Goal: Task Accomplishment & Management: Manage account settings

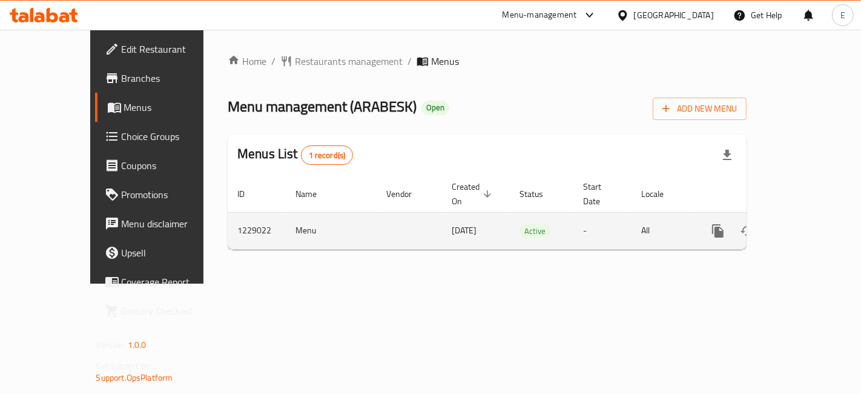
click at [805, 223] on icon "enhanced table" at bounding box center [805, 230] width 15 height 15
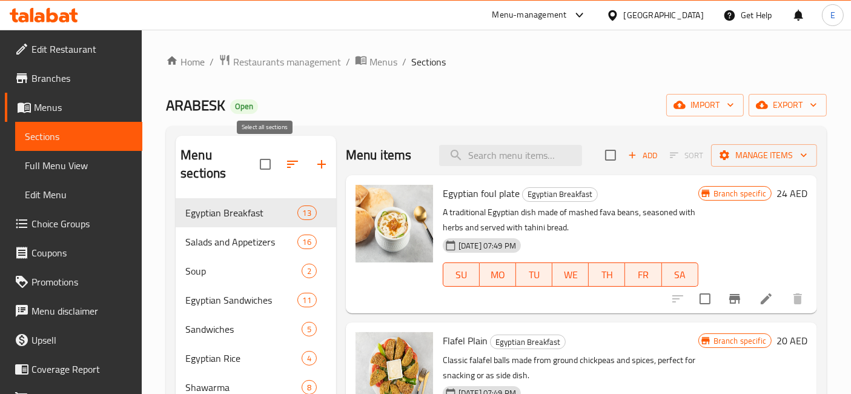
click at [262, 157] on input "checkbox" at bounding box center [265, 163] width 25 height 25
checkbox input "true"
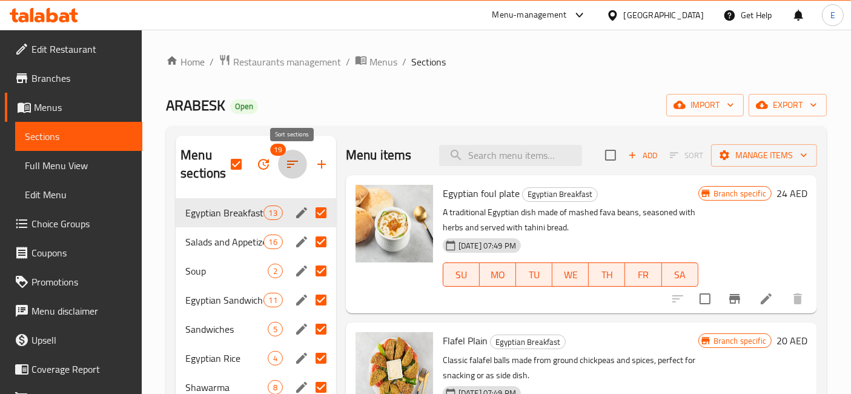
click at [296, 164] on icon "button" at bounding box center [292, 164] width 15 height 15
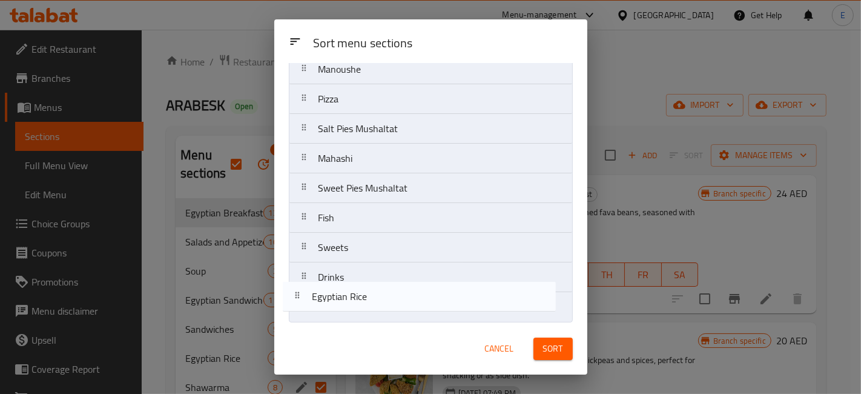
scroll to position [340, 0]
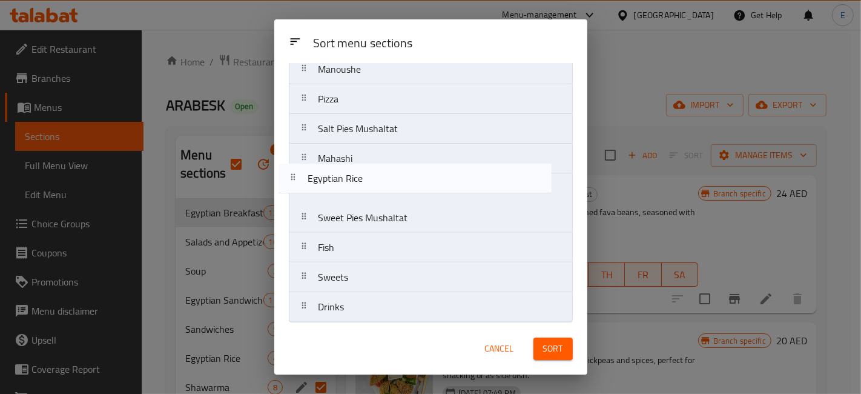
drag, startPoint x: 367, startPoint y: 265, endPoint x: 356, endPoint y: 196, distance: 69.9
click at [356, 196] on nav "Egyptian Breakfast Salads and Appetizers Soup Egyptian Sandwiches Sandwiches Eg…" at bounding box center [431, 39] width 284 height 565
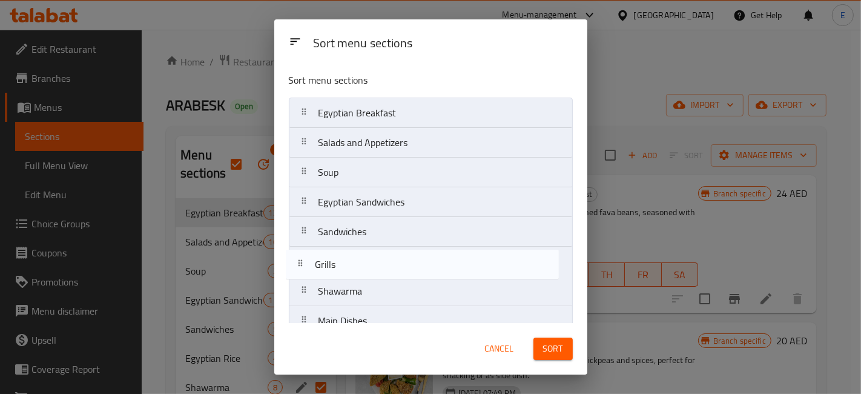
scroll to position [1, 0]
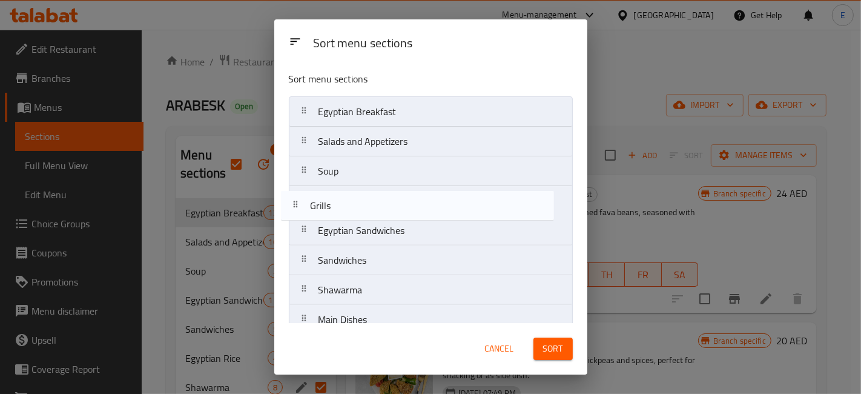
drag, startPoint x: 348, startPoint y: 290, endPoint x: 340, endPoint y: 202, distance: 87.6
click at [340, 202] on nav "Egyptian Breakfast Salads and Appetizers Soup Egyptian Sandwiches Sandwiches Sh…" at bounding box center [431, 378] width 284 height 565
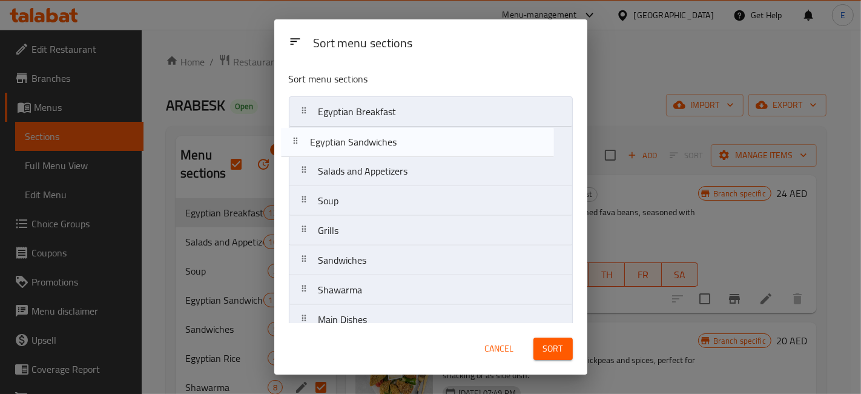
drag, startPoint x: 355, startPoint y: 231, endPoint x: 346, endPoint y: 137, distance: 93.7
click at [346, 137] on nav "Egyptian Breakfast Salads and Appetizers Soup Grills Egyptian Sandwiches Sandwi…" at bounding box center [431, 378] width 284 height 565
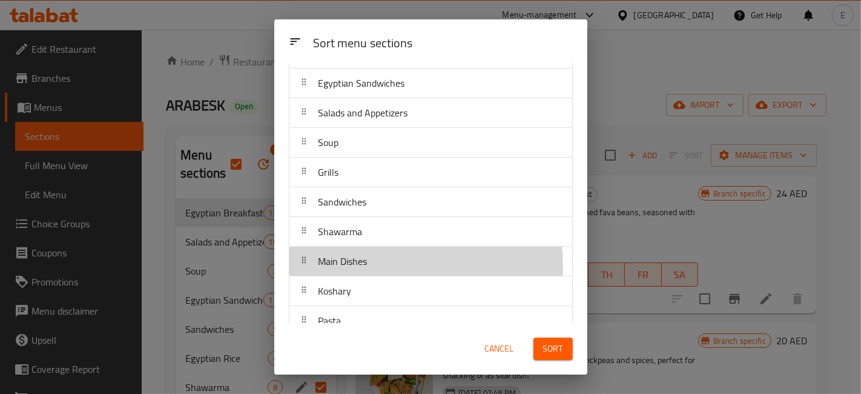
scroll to position [60, 0]
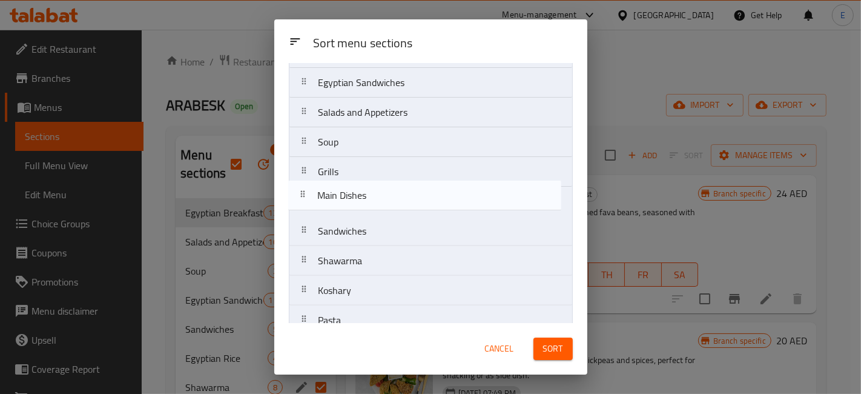
drag, startPoint x: 342, startPoint y: 267, endPoint x: 341, endPoint y: 197, distance: 70.3
click at [341, 197] on nav "Egyptian Breakfast Egyptian Sandwiches Salads and Appetizers Soup Grills Sandwi…" at bounding box center [431, 320] width 284 height 565
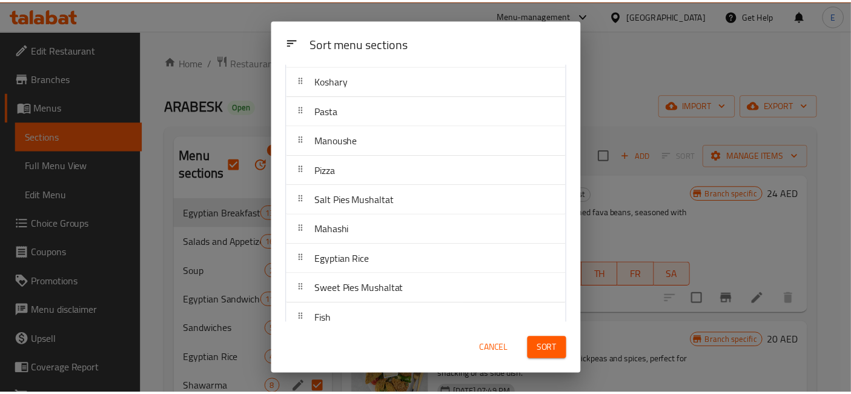
scroll to position [271, 0]
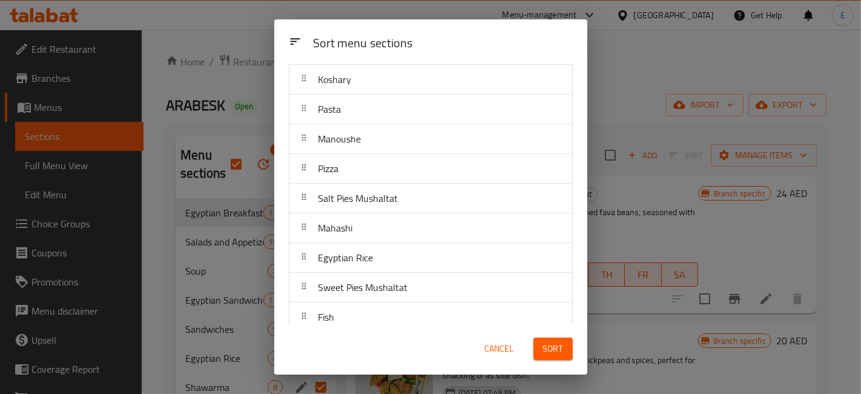
click at [554, 353] on span "Sort" at bounding box center [553, 348] width 20 height 15
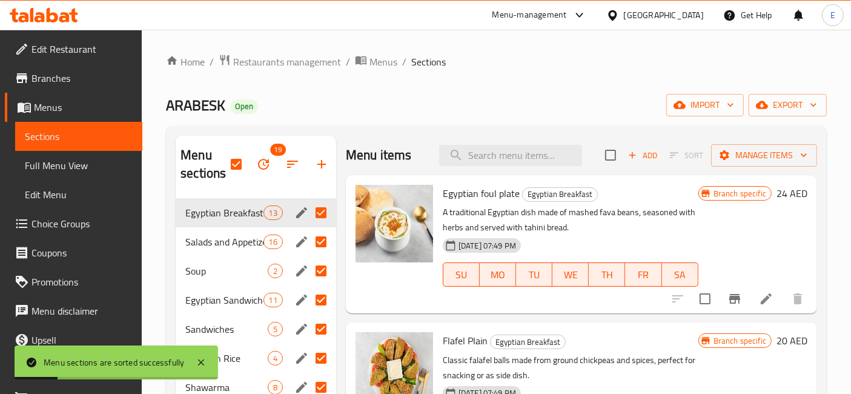
click at [320, 113] on div "ARABESK Open import export" at bounding box center [496, 105] width 661 height 22
click at [334, 98] on div "ARABESK Open import export" at bounding box center [496, 105] width 661 height 22
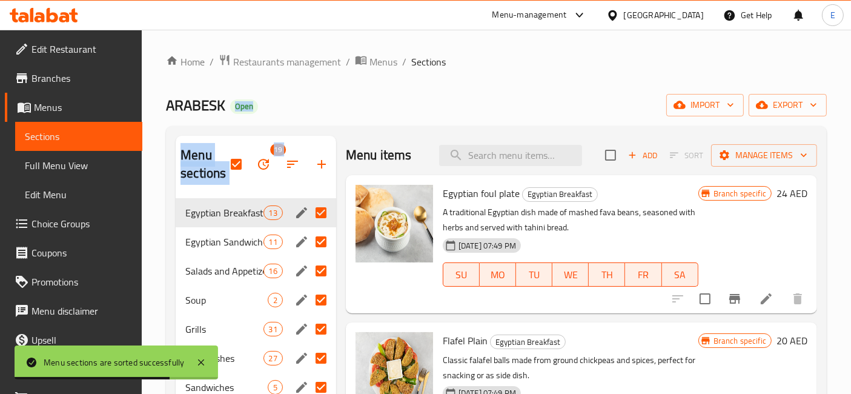
drag, startPoint x: 334, startPoint y: 98, endPoint x: 287, endPoint y: 236, distance: 145.8
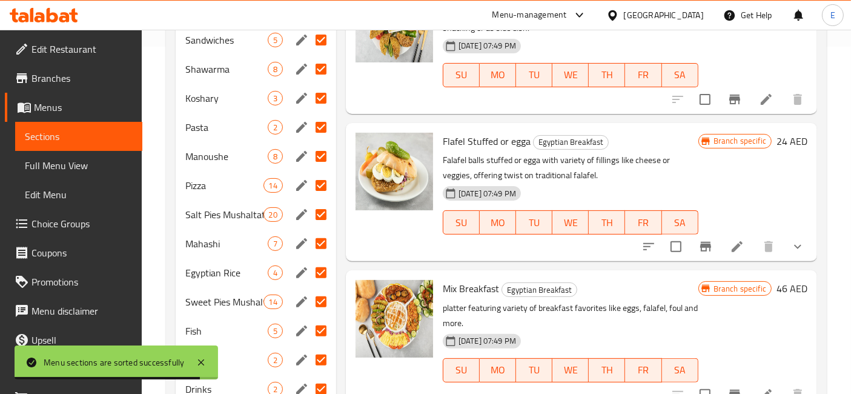
scroll to position [394, 0]
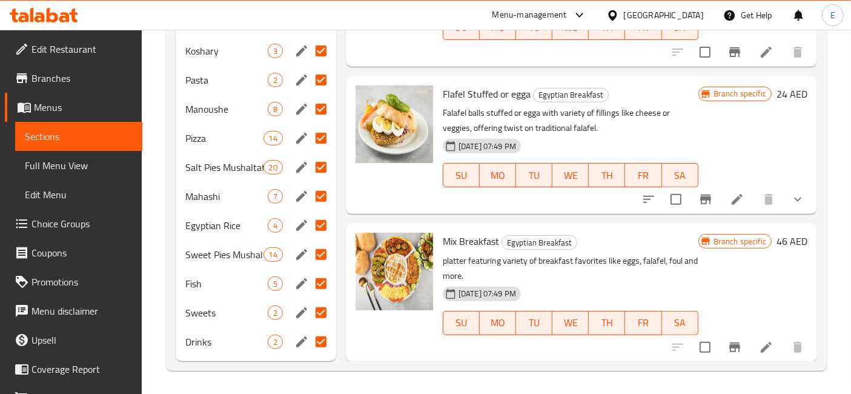
click at [283, 385] on div "Home / Restaurants management / Menus / Sections ARABESK Open import export Men…" at bounding box center [496, 14] width 709 height 759
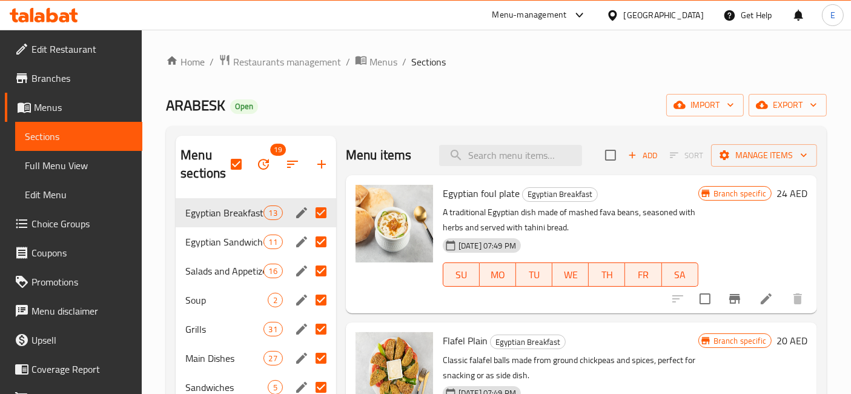
click at [316, 213] on input "Menu sections" at bounding box center [320, 212] width 25 height 25
checkbox input "false"
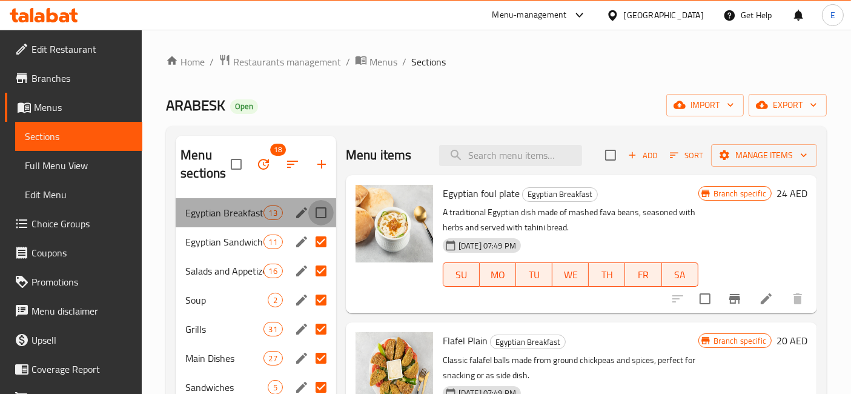
click at [316, 213] on input "Menu sections" at bounding box center [320, 212] width 25 height 25
checkbox input "true"
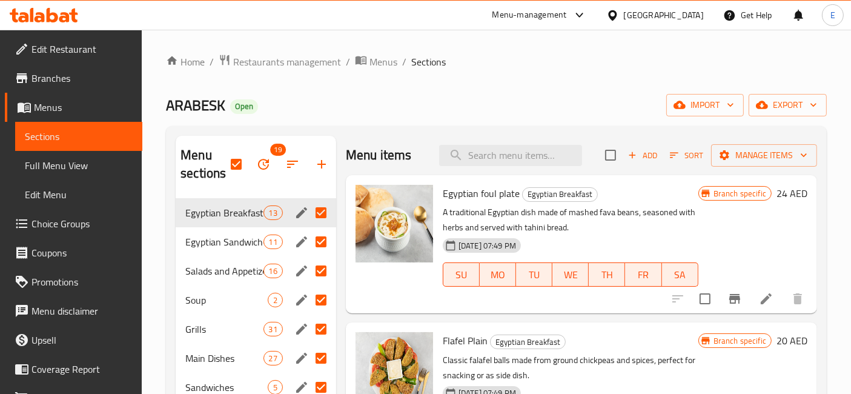
click at [319, 217] on input "Menu sections" at bounding box center [320, 212] width 25 height 25
checkbox input "false"
click at [240, 223] on div "Egyptian Breakfast 13" at bounding box center [256, 212] width 160 height 29
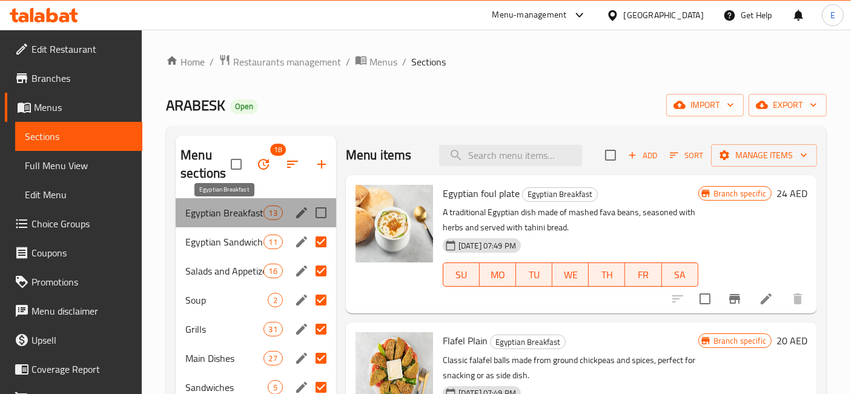
click at [238, 216] on span "Egyptian Breakfast" at bounding box center [224, 212] width 78 height 15
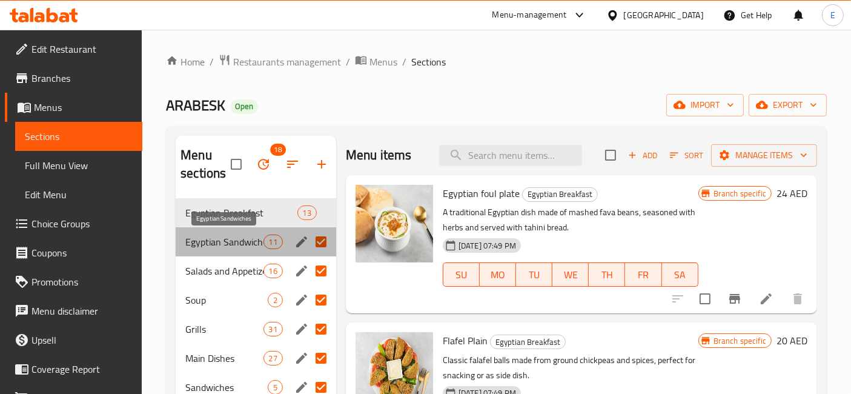
click at [230, 240] on span "Egyptian Sandwiches" at bounding box center [224, 241] width 78 height 15
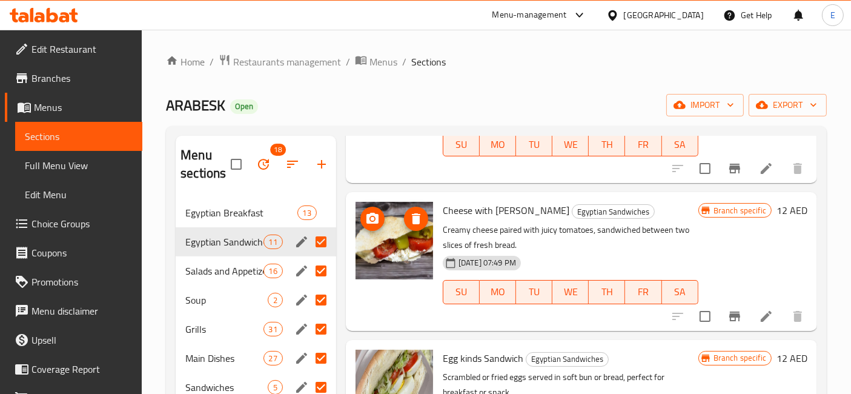
scroll to position [426, 0]
click at [223, 209] on span "Egyptian Breakfast" at bounding box center [224, 212] width 78 height 15
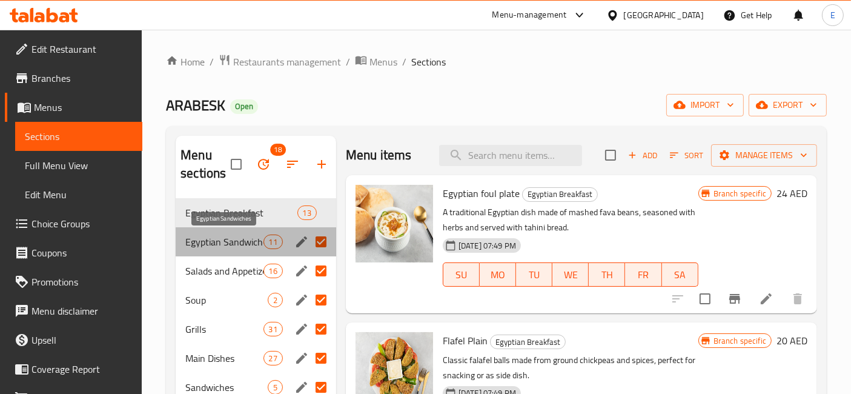
click at [225, 246] on span "Egyptian Sandwiches" at bounding box center [224, 241] width 78 height 15
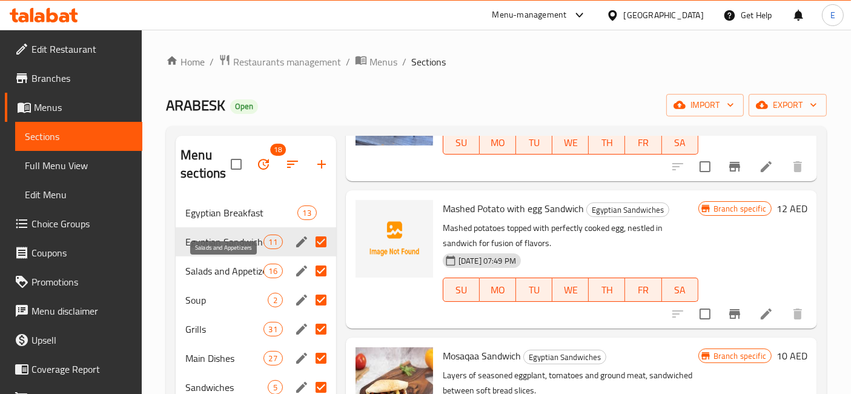
click at [225, 274] on span "Salads and Appetizers" at bounding box center [224, 270] width 78 height 15
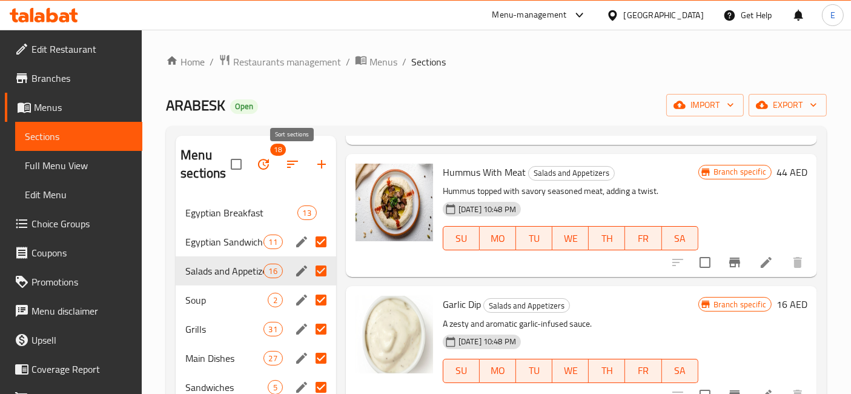
click at [283, 161] on button "button" at bounding box center [292, 164] width 29 height 29
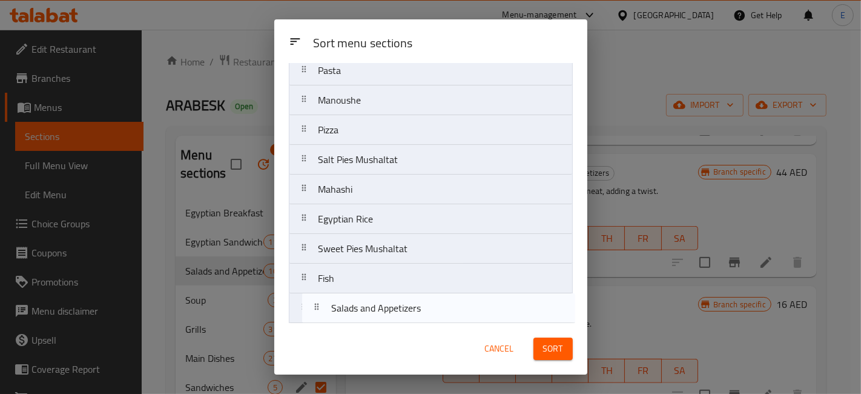
scroll to position [340, 0]
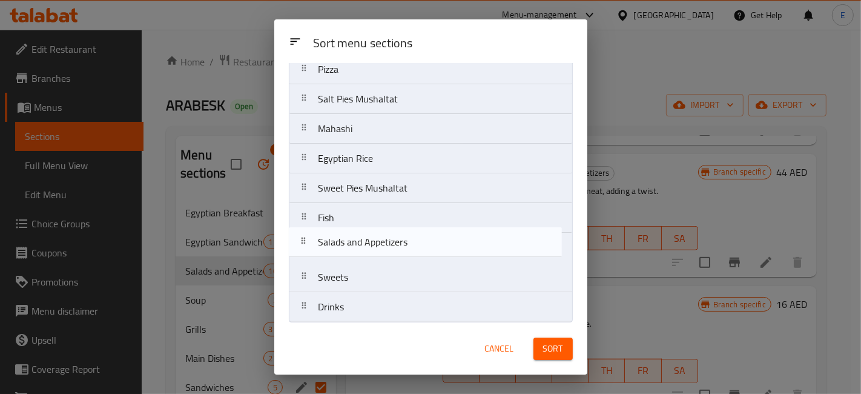
drag, startPoint x: 367, startPoint y: 180, endPoint x: 368, endPoint y: 274, distance: 93.9
click at [368, 274] on nav "Egyptian Breakfast Egyptian Sandwiches Salads and Appetizers Soup Grills Main D…" at bounding box center [431, 39] width 284 height 565
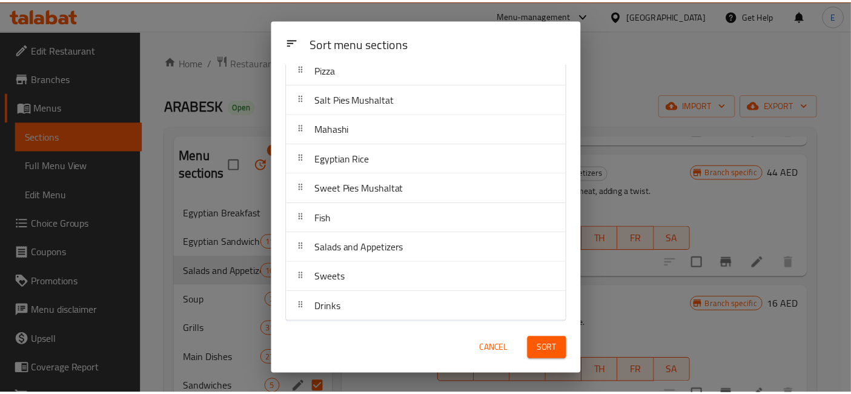
scroll to position [0, 0]
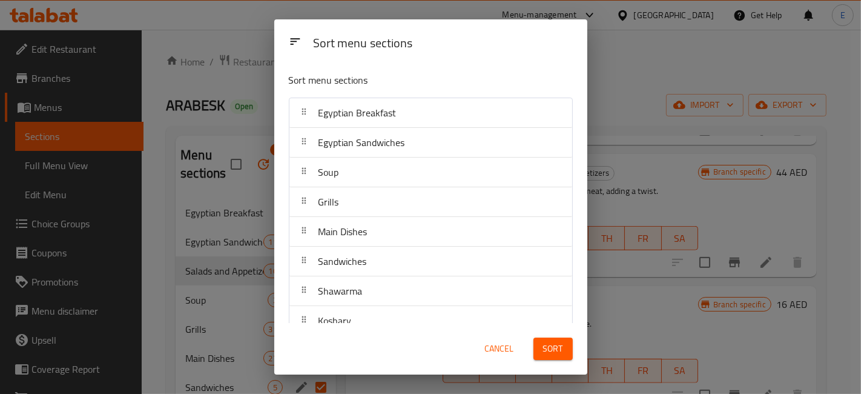
click at [545, 356] on span "Sort" at bounding box center [553, 348] width 20 height 15
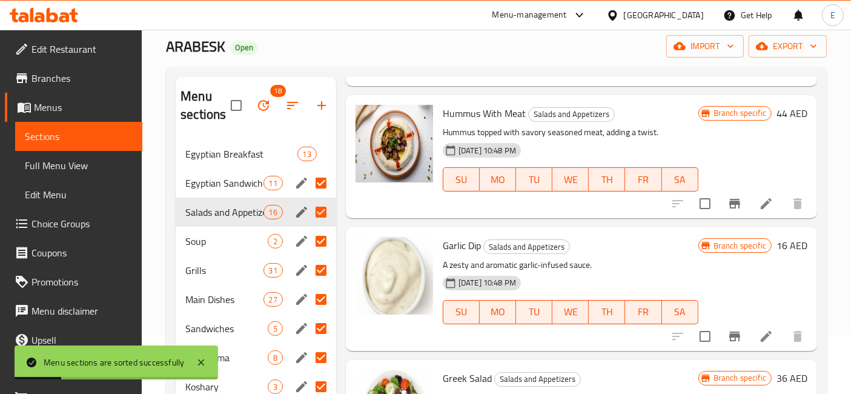
scroll to position [59, 0]
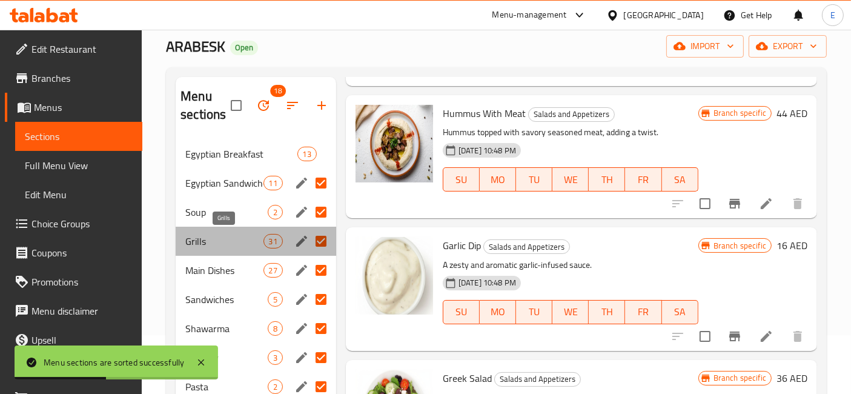
click at [200, 236] on span "Grills" at bounding box center [224, 241] width 78 height 15
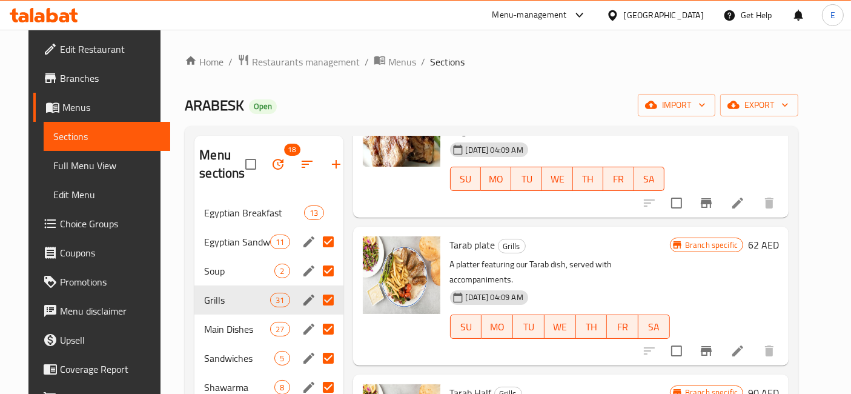
scroll to position [1914, 0]
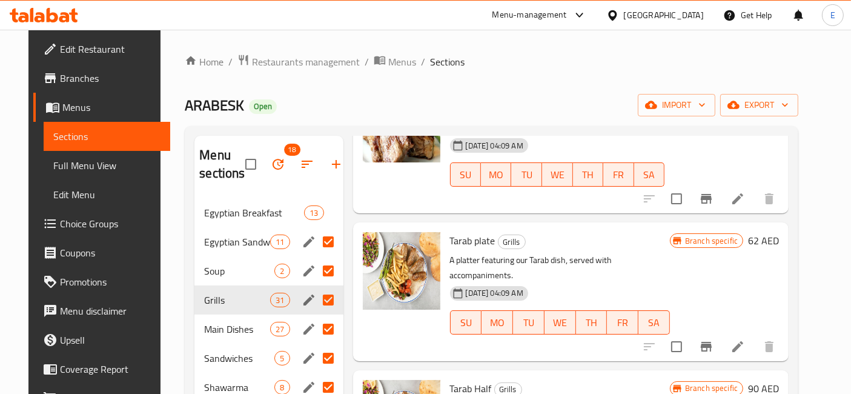
click at [217, 332] on span "Main Dishes" at bounding box center [237, 329] width 66 height 15
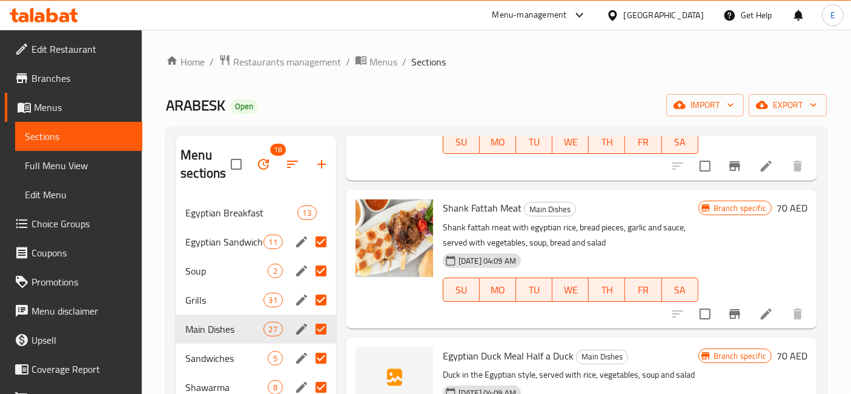
scroll to position [24, 0]
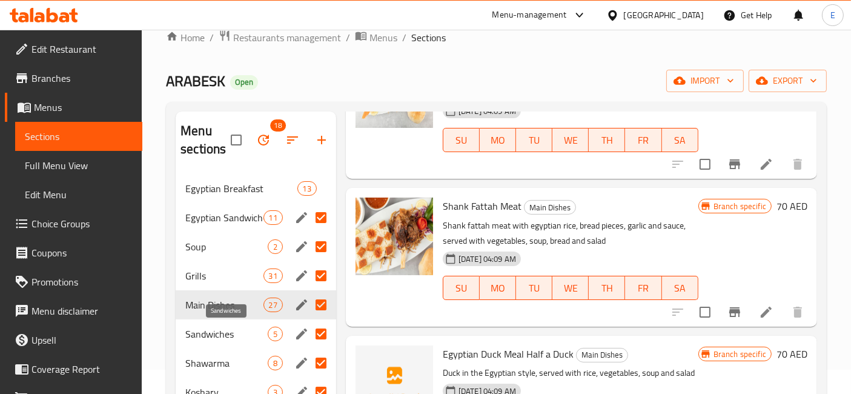
click at [221, 336] on span "Sandwiches" at bounding box center [226, 333] width 82 height 15
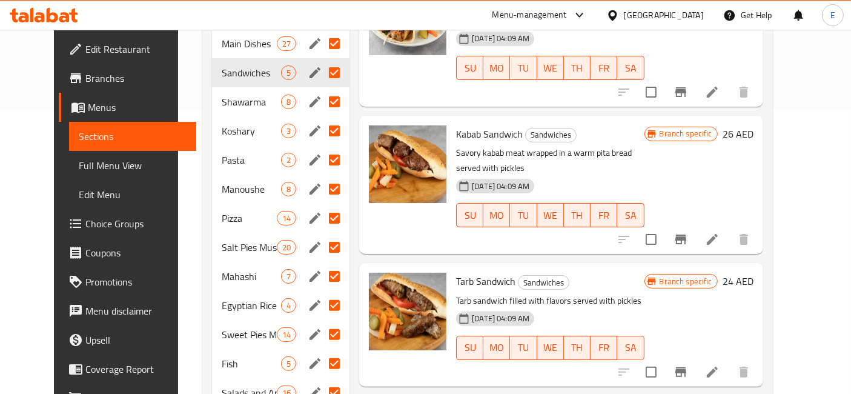
scroll to position [284, 0]
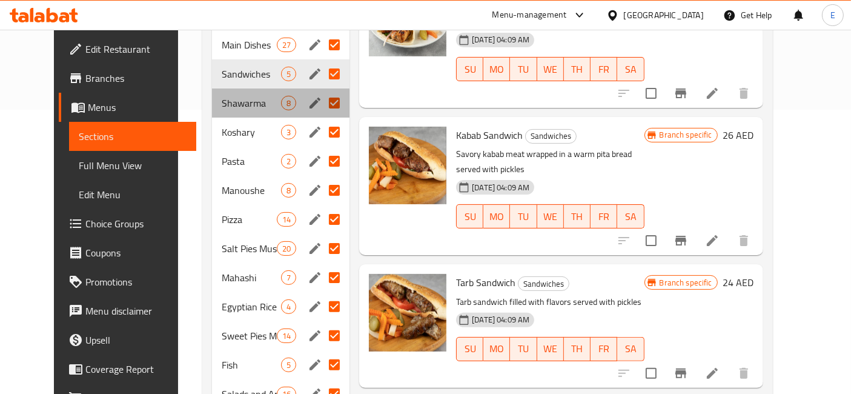
click at [212, 110] on div "Shawarma 8" at bounding box center [281, 102] width 138 height 29
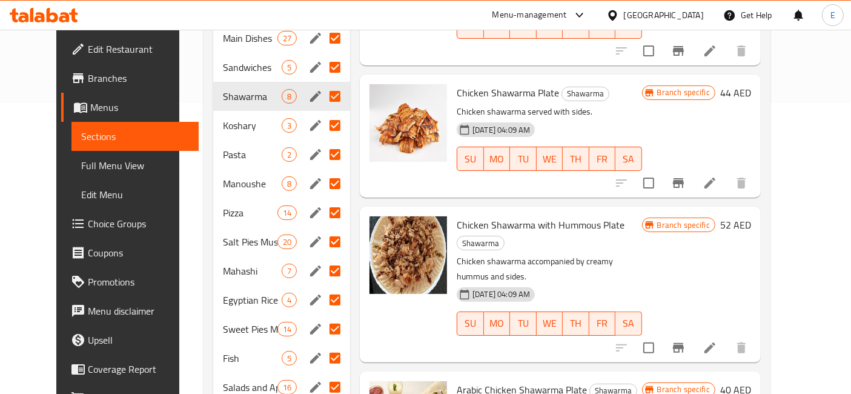
scroll to position [292, 0]
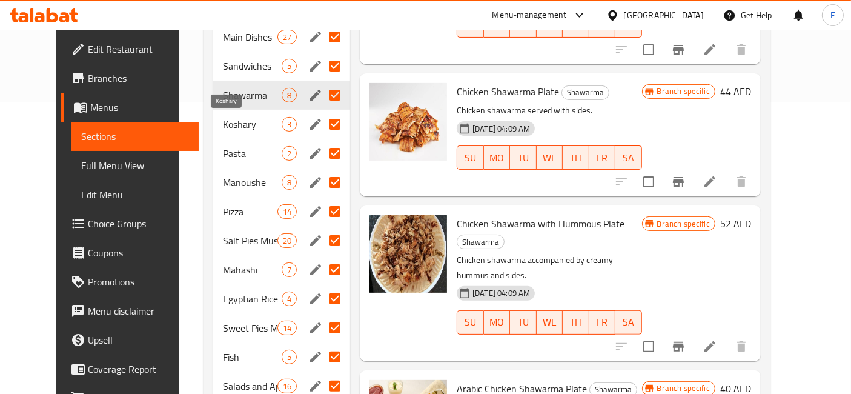
click at [227, 118] on span "Koshary" at bounding box center [252, 124] width 59 height 15
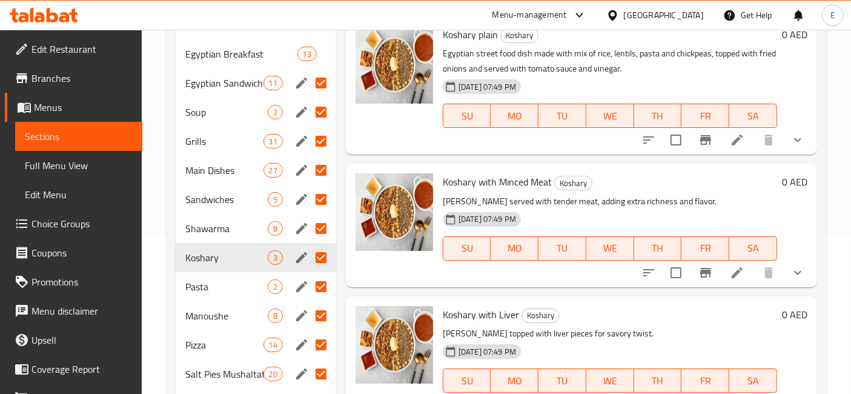
click at [203, 290] on span "Pasta" at bounding box center [226, 286] width 82 height 15
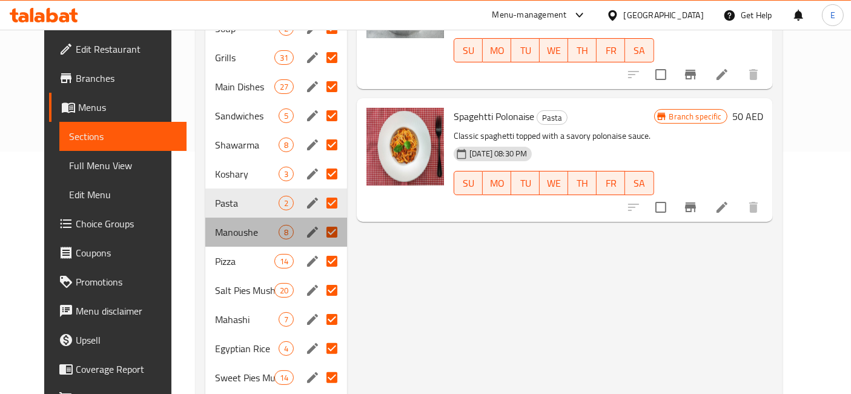
click at [221, 225] on span "Manoushe" at bounding box center [247, 232] width 64 height 15
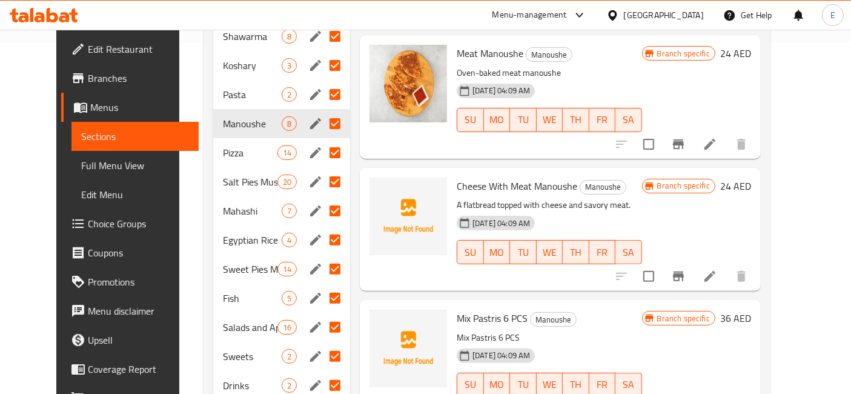
scroll to position [394, 0]
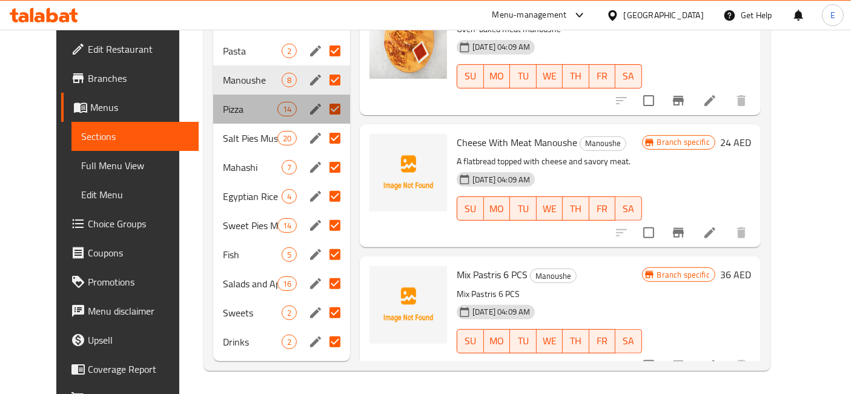
click at [223, 110] on span "Pizza" at bounding box center [250, 109] width 55 height 15
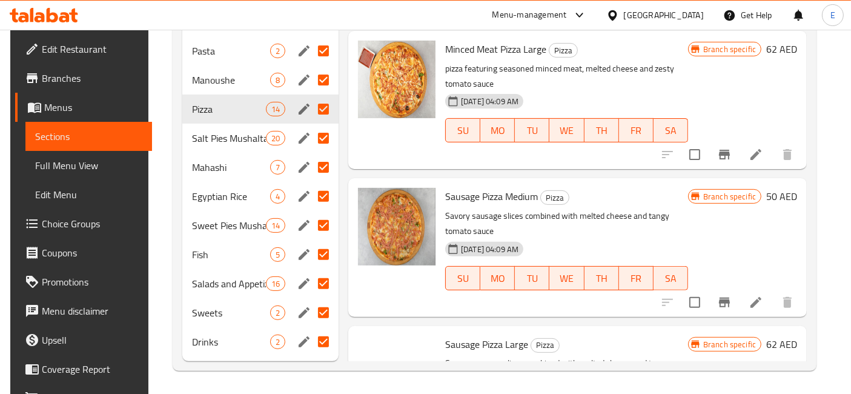
scroll to position [1053, 0]
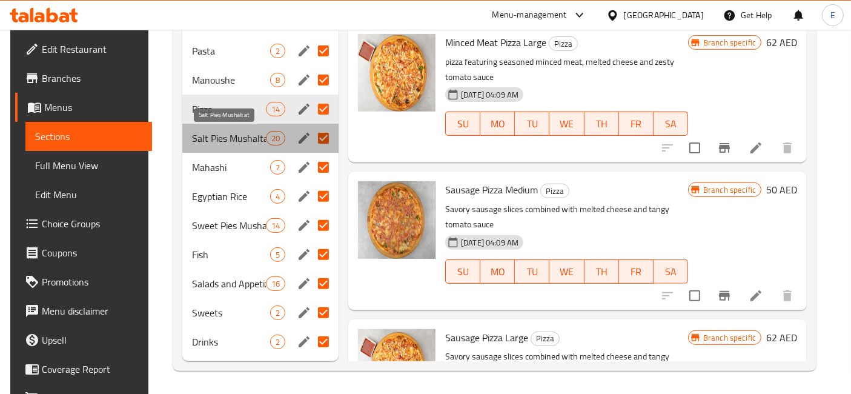
click at [194, 131] on span "Salt Pies Mushaltat" at bounding box center [228, 138] width 73 height 15
